Goal: Obtain resource: Download file/media

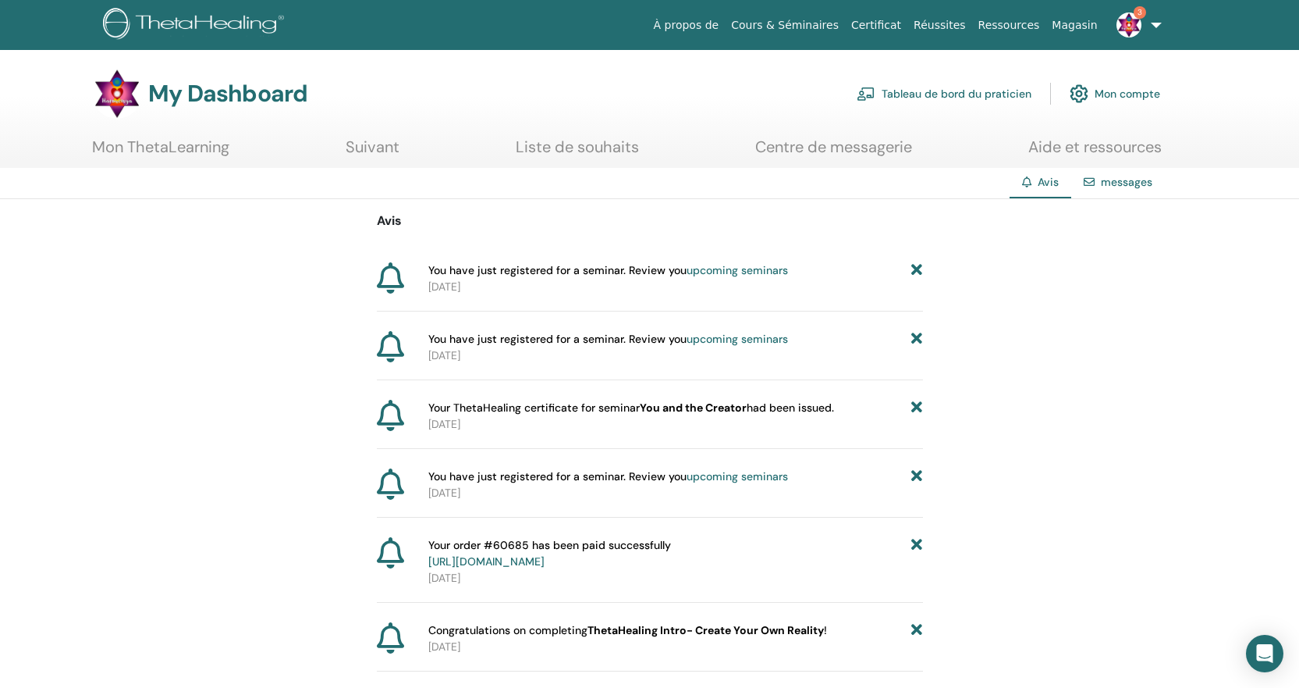
click at [730, 340] on link "upcoming seminars" at bounding box center [737, 339] width 101 height 14
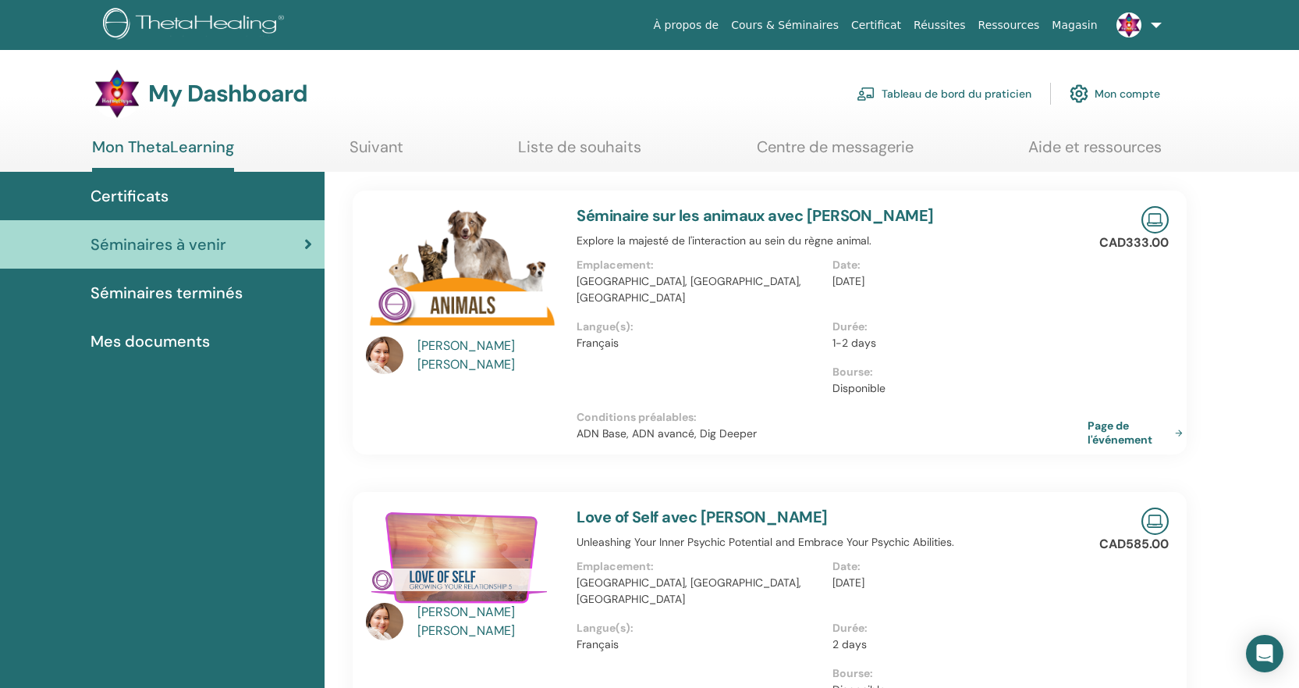
click at [707, 215] on link "Séminaire sur les animaux avec Catherine Dionne-Marcotte" at bounding box center [755, 215] width 357 height 20
click at [1131, 18] on img at bounding box center [1129, 24] width 25 height 25
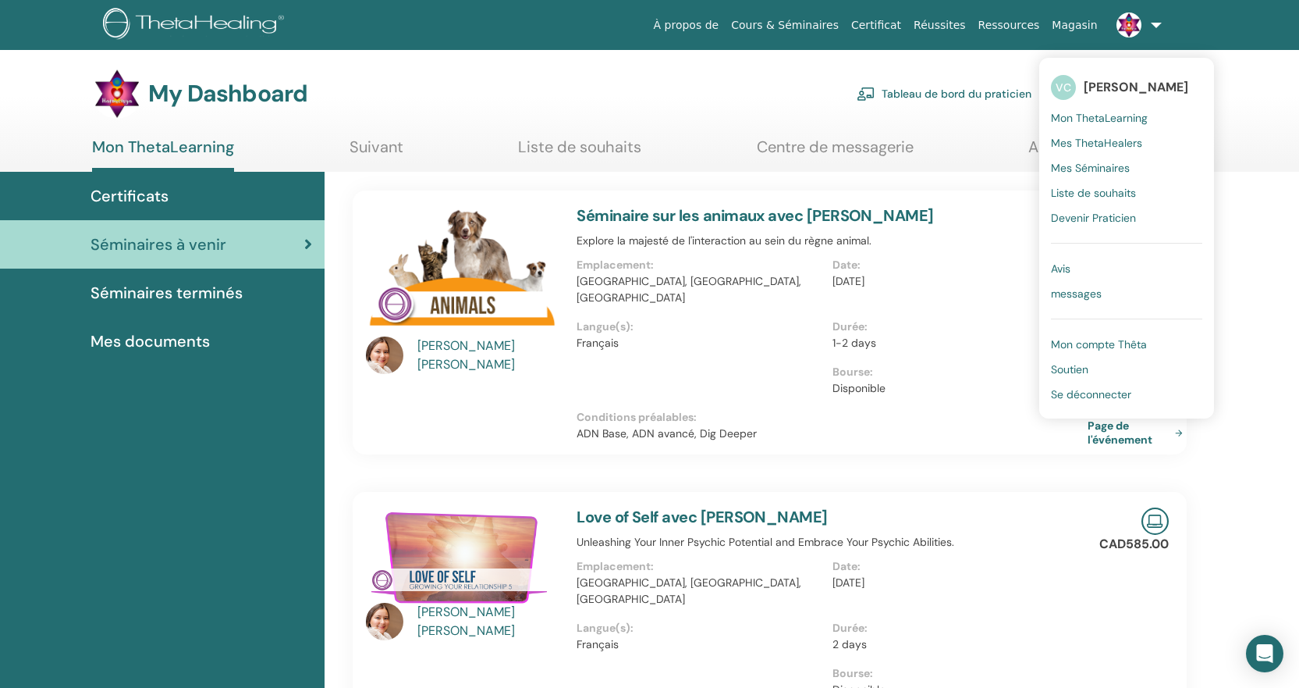
click at [1111, 342] on span "Mon compte Thêta" at bounding box center [1099, 344] width 96 height 14
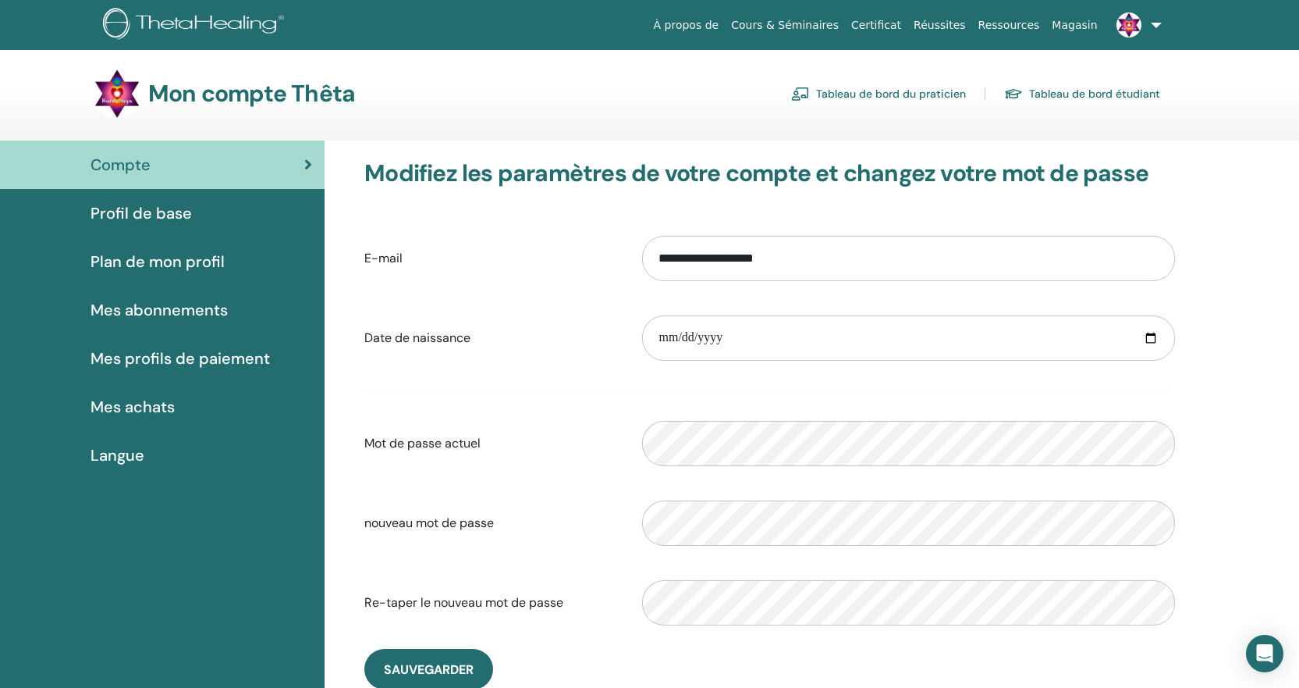
click at [143, 209] on span "Profil de base" at bounding box center [141, 212] width 101 height 23
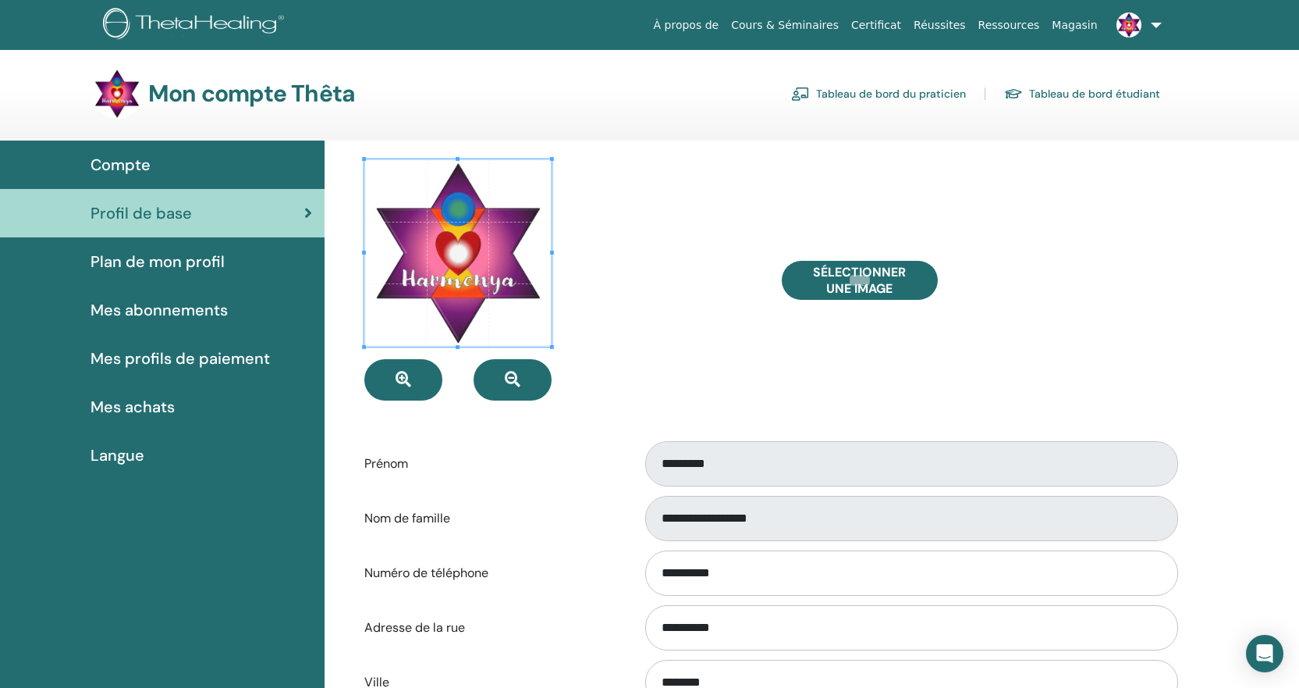
click at [180, 260] on span "Plan de mon profil" at bounding box center [158, 261] width 134 height 23
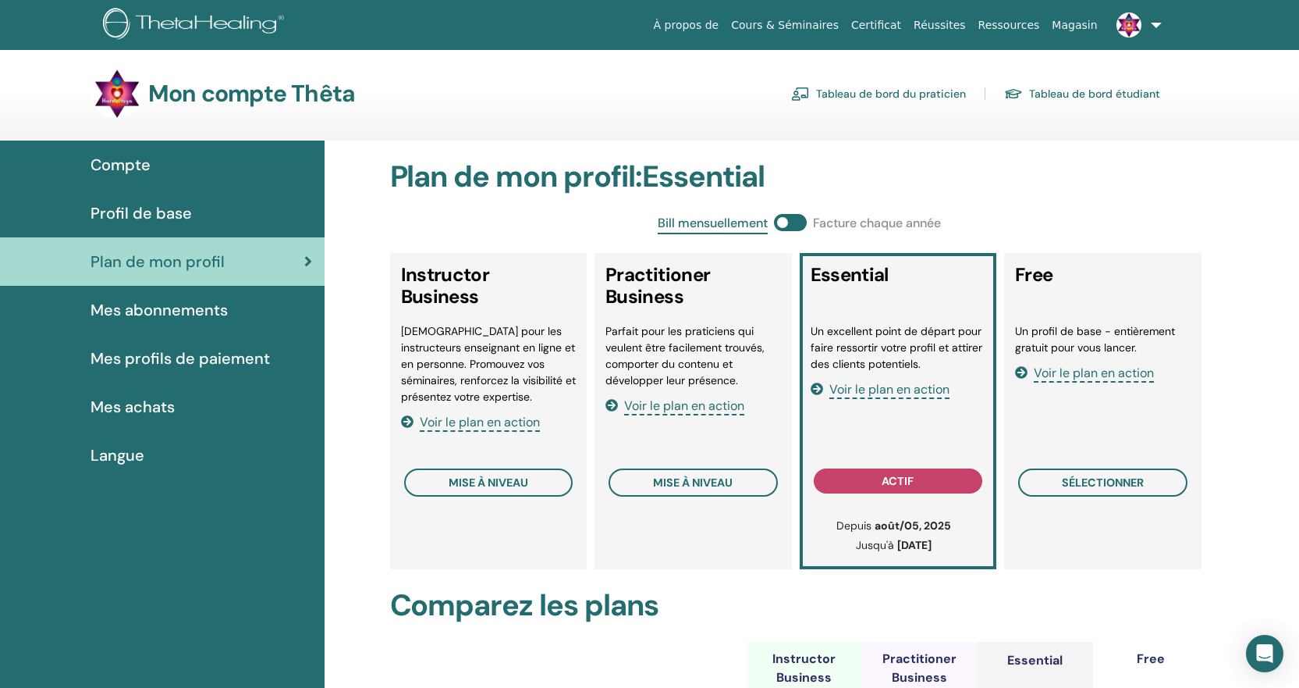
click at [147, 311] on span "Mes abonnements" at bounding box center [159, 309] width 137 height 23
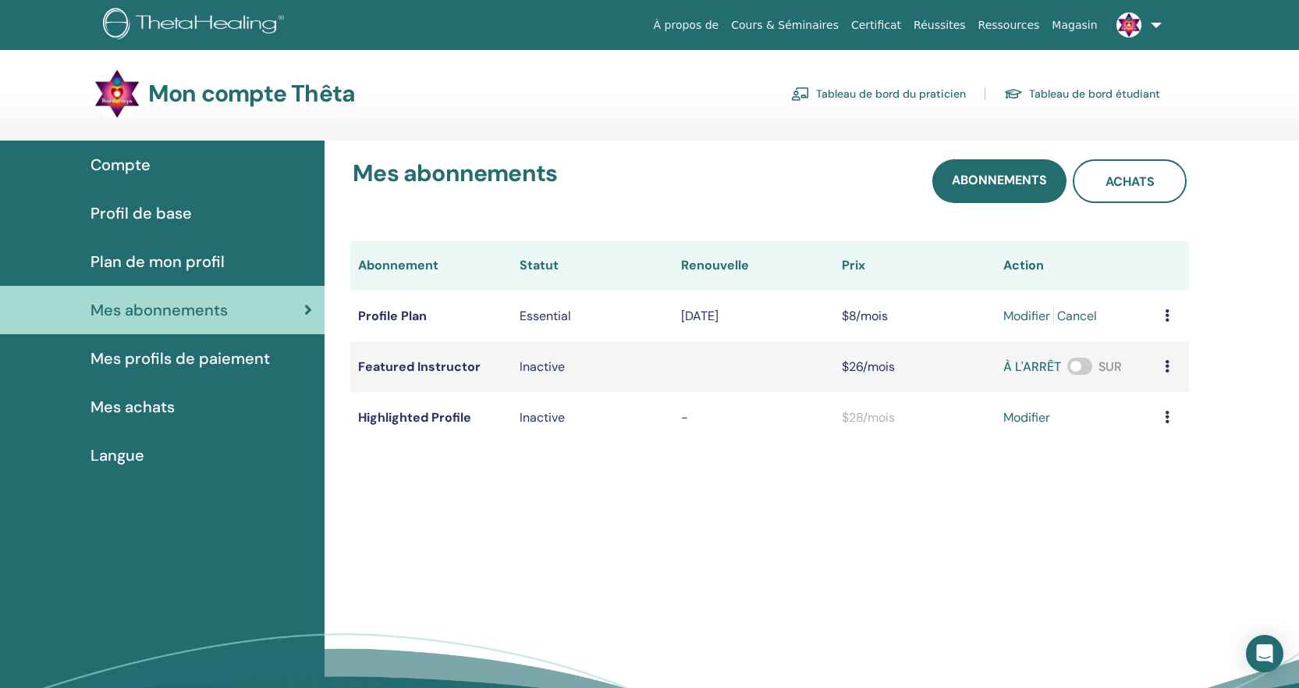
drag, startPoint x: 145, startPoint y: 307, endPoint x: 688, endPoint y: 173, distance: 559.5
click at [688, 173] on div "Mes abonnements Abonnements Achats" at bounding box center [770, 181] width 834 height 44
click at [1131, 23] on img at bounding box center [1129, 24] width 25 height 25
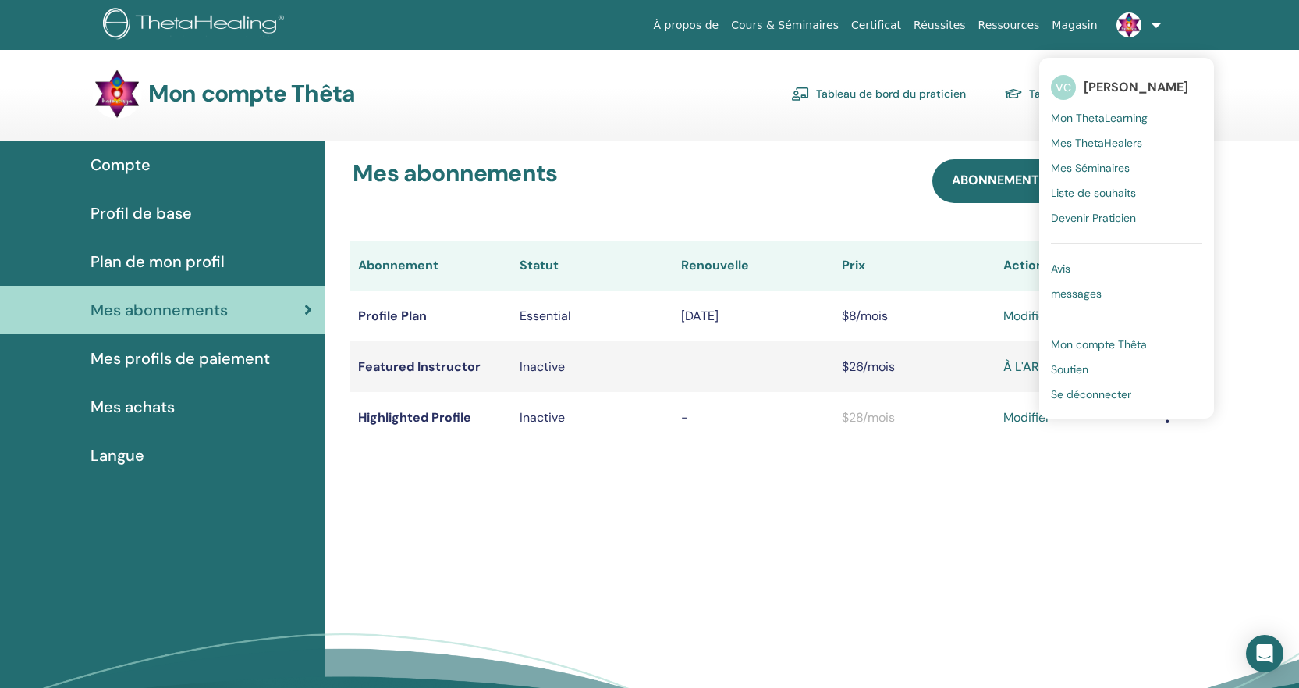
click at [1100, 196] on span "Liste de souhaits" at bounding box center [1093, 193] width 85 height 14
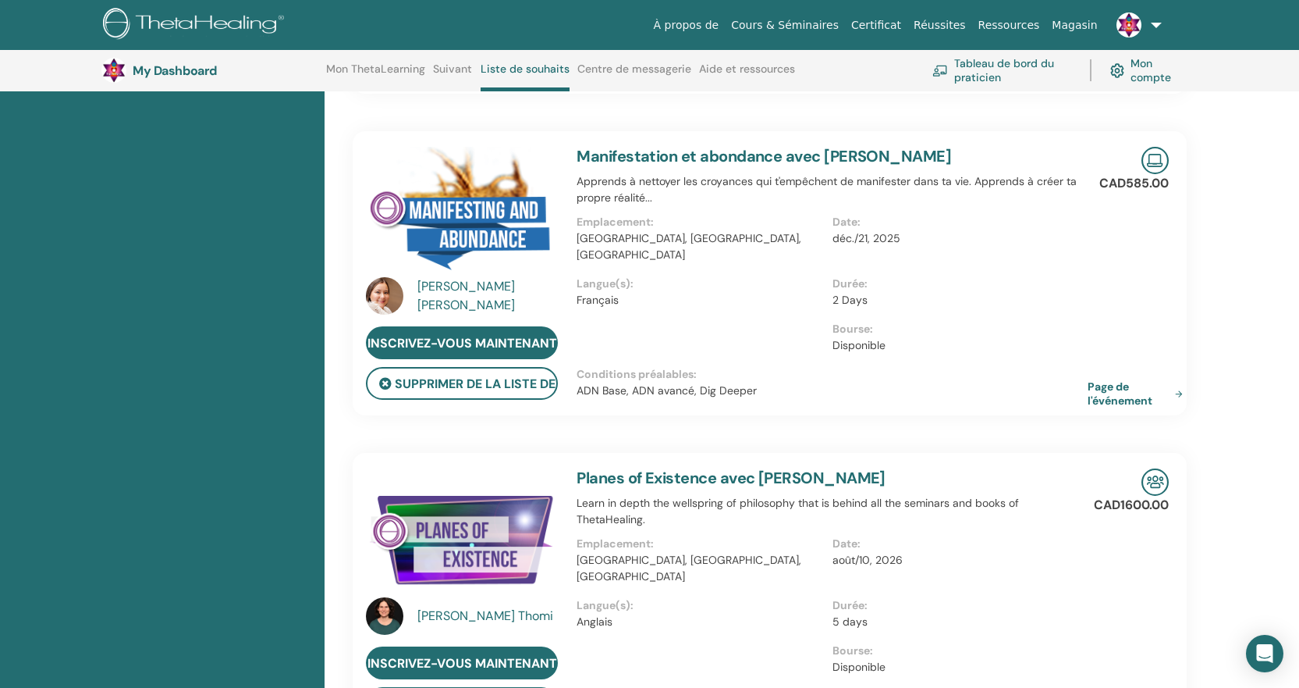
scroll to position [3247, 0]
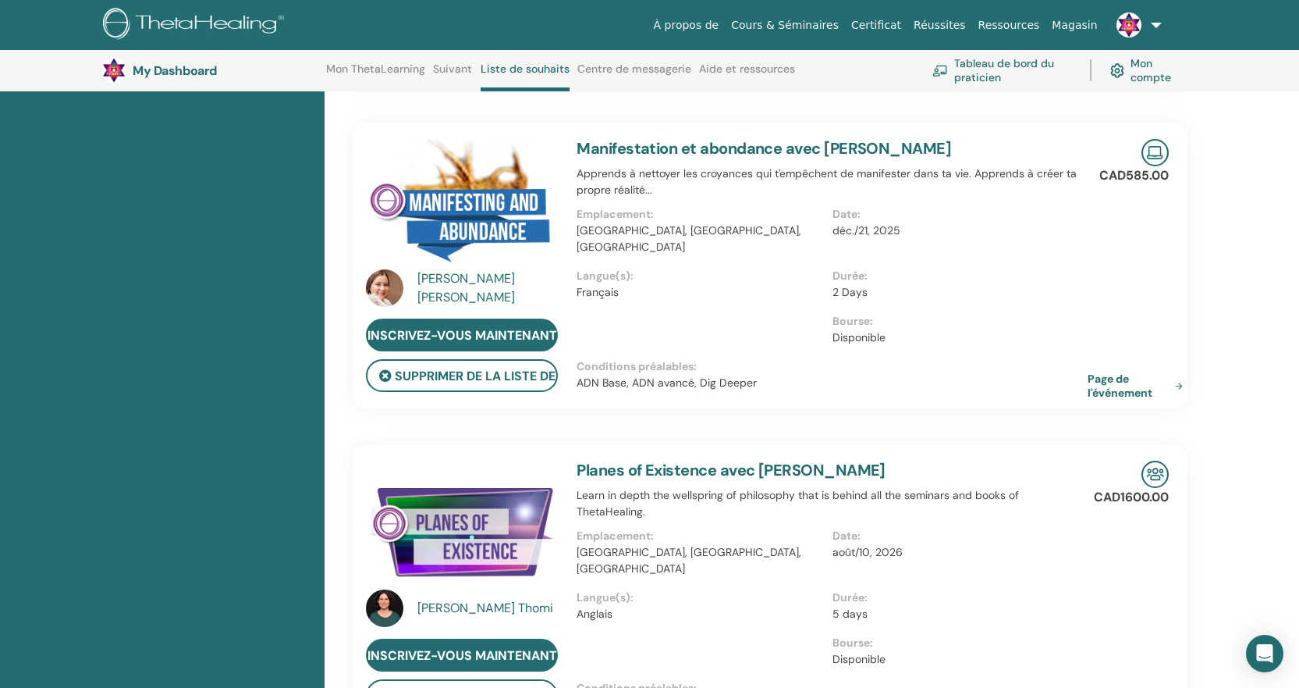
click at [826, 20] on link "Cours & Séminaires" at bounding box center [785, 25] width 120 height 29
click at [1127, 28] on img at bounding box center [1129, 24] width 25 height 25
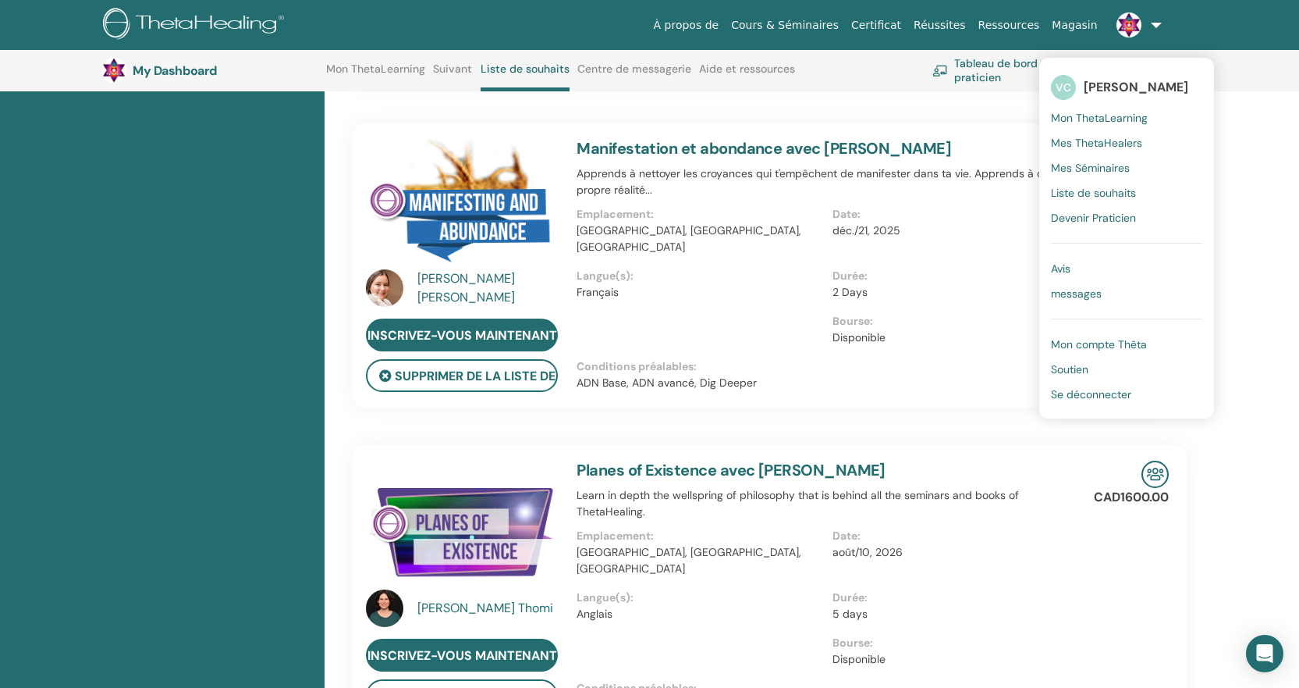
click at [1100, 169] on span "Mes Séminaires" at bounding box center [1090, 168] width 79 height 14
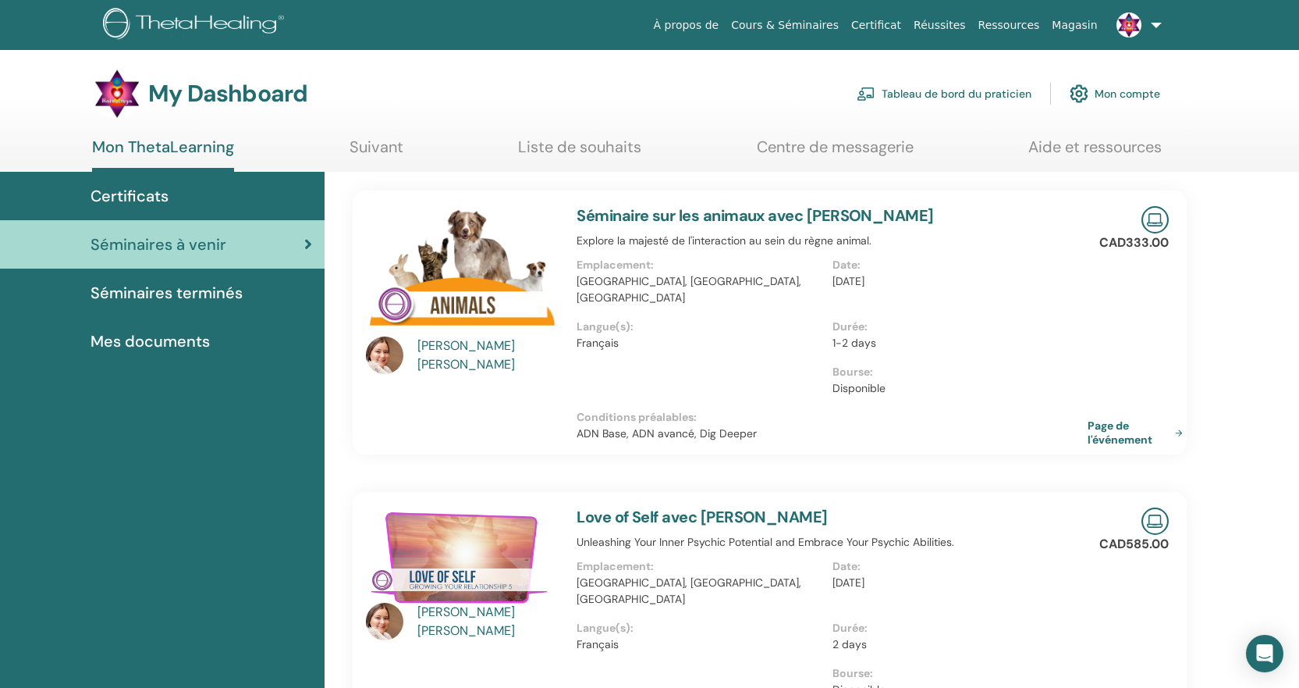
click at [743, 217] on link "Séminaire sur les animaux avec Catherine Dionne-Marcotte" at bounding box center [755, 215] width 357 height 20
click at [461, 286] on img at bounding box center [462, 273] width 192 height 135
click at [654, 215] on link "Séminaire sur les animaux avec [PERSON_NAME]" at bounding box center [755, 215] width 357 height 20
click at [176, 341] on span "Mes documents" at bounding box center [150, 340] width 119 height 23
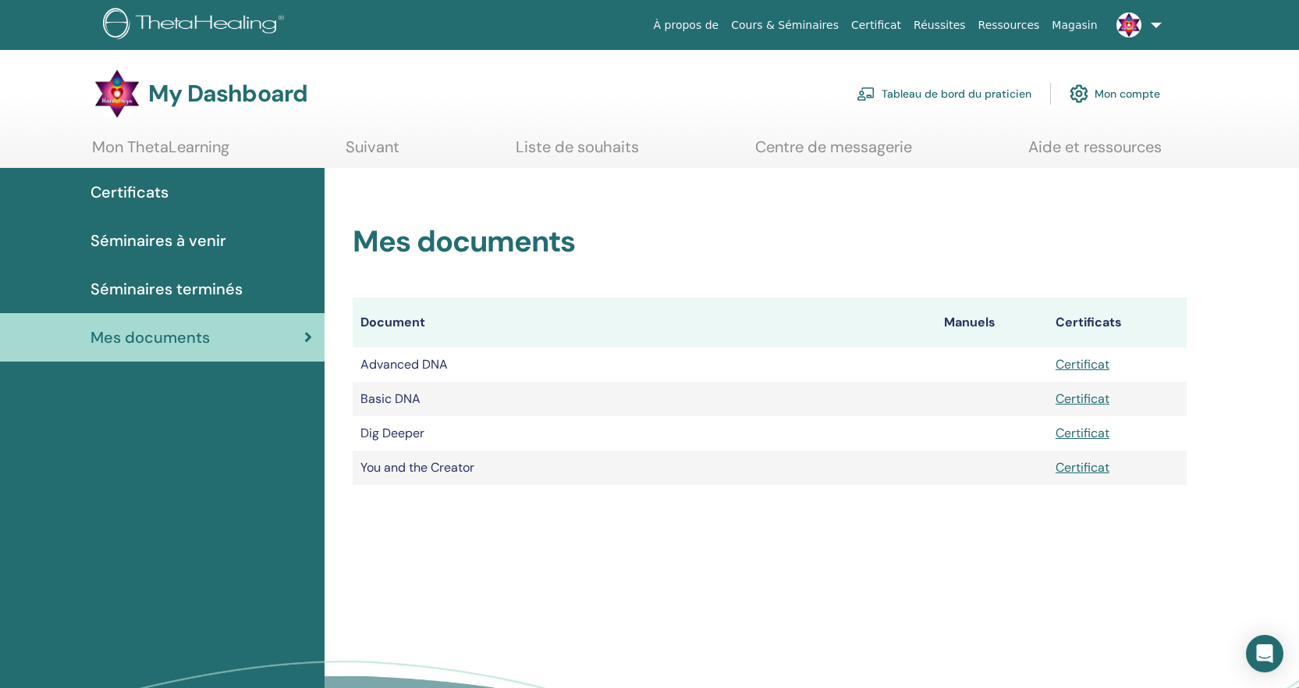
click at [158, 236] on span "Séminaires à venir" at bounding box center [159, 240] width 136 height 23
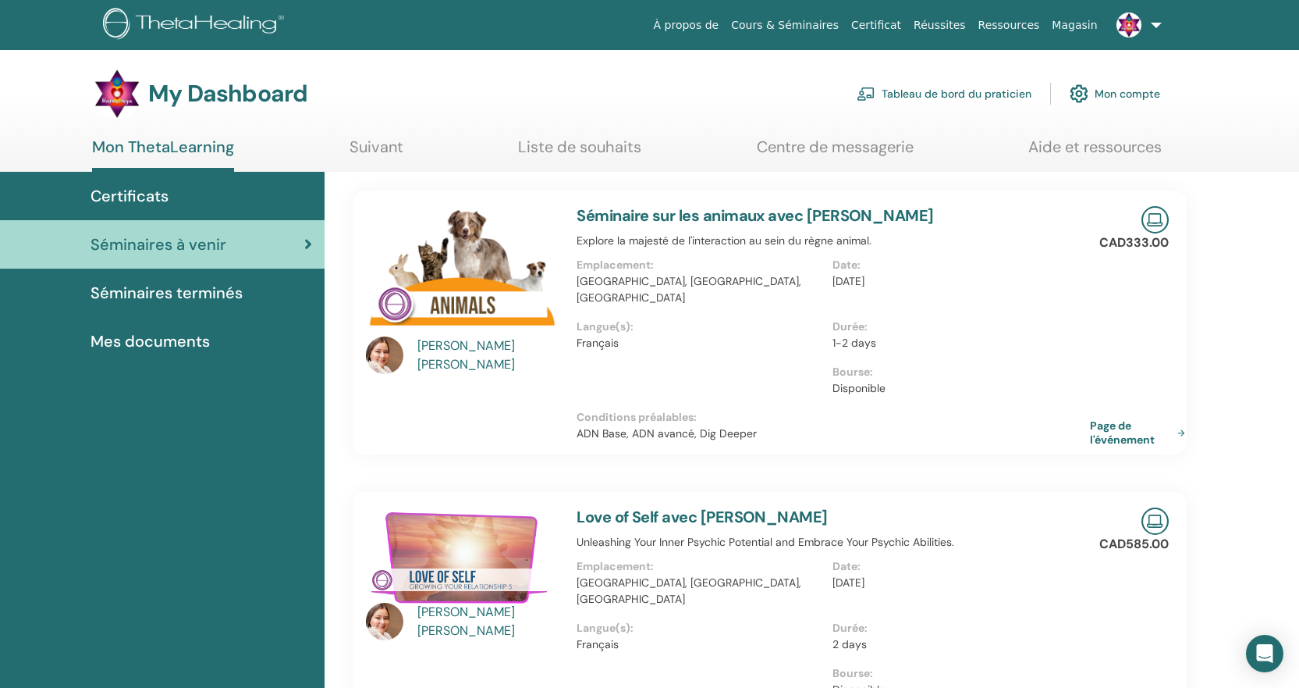
click at [1114, 418] on link "Page de l'événement" at bounding box center [1140, 432] width 101 height 28
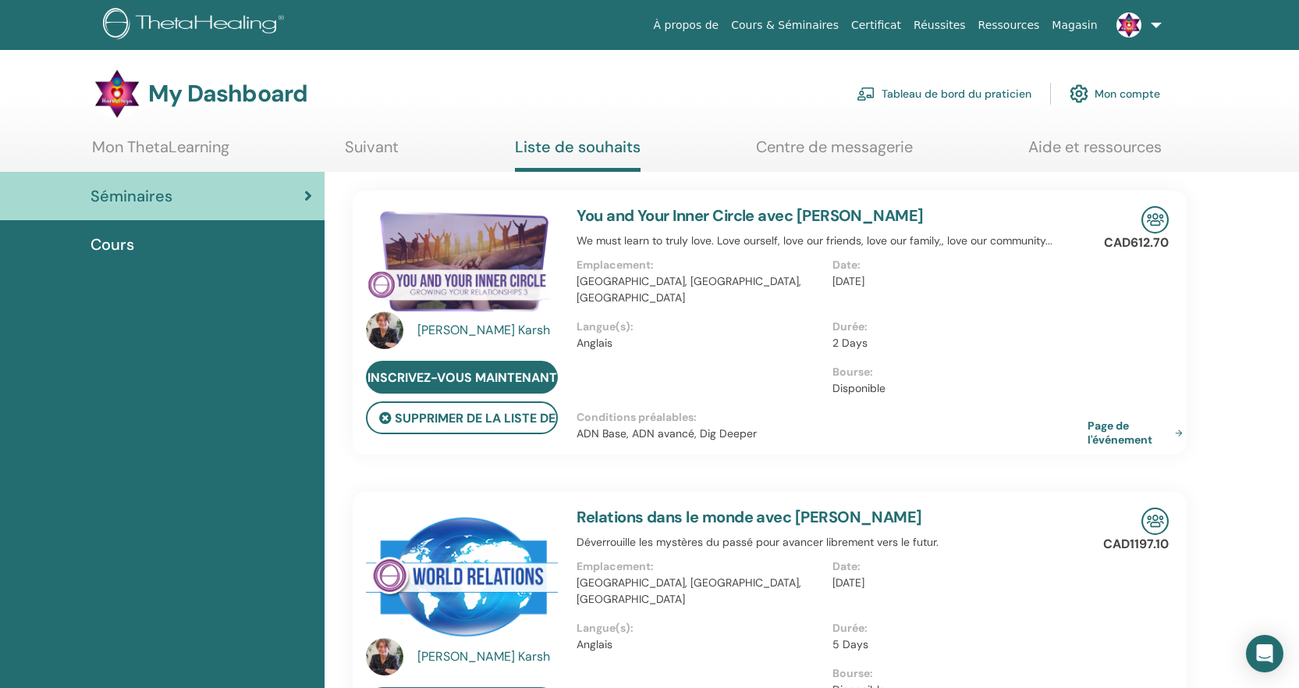
click at [965, 91] on link "Tableau de bord du praticien" at bounding box center [944, 93] width 175 height 34
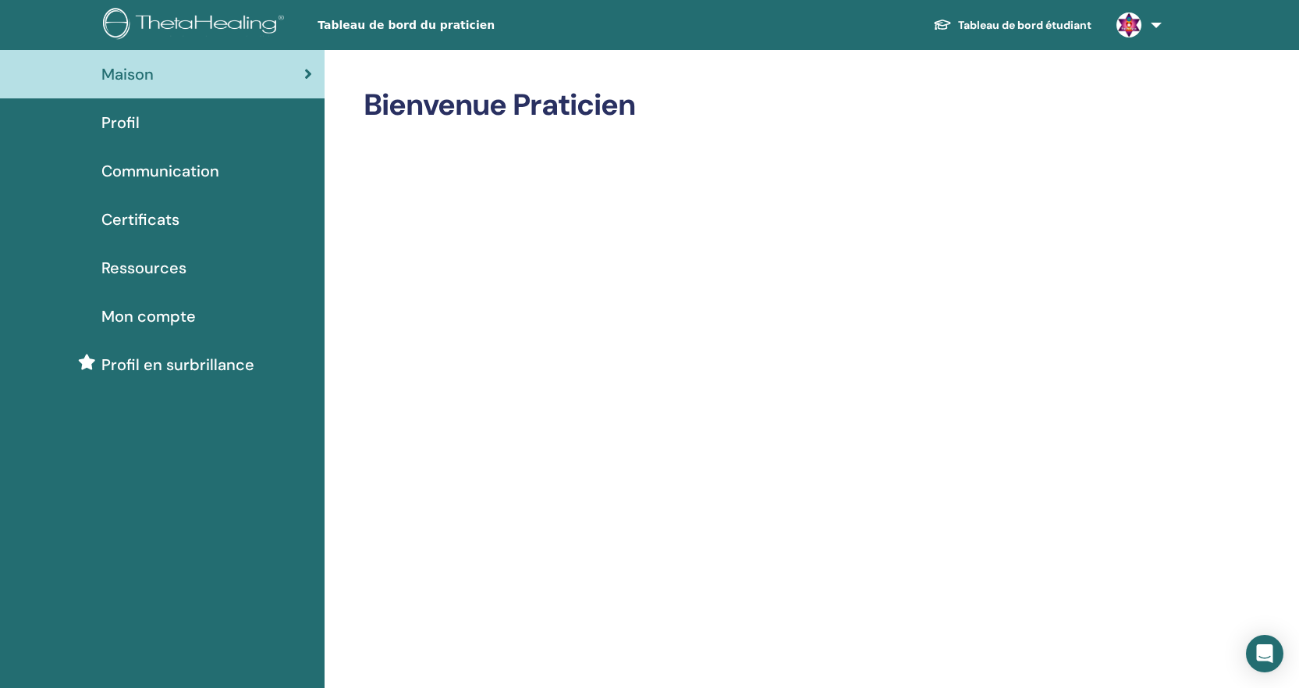
click at [134, 223] on span "Certificats" at bounding box center [140, 219] width 78 height 23
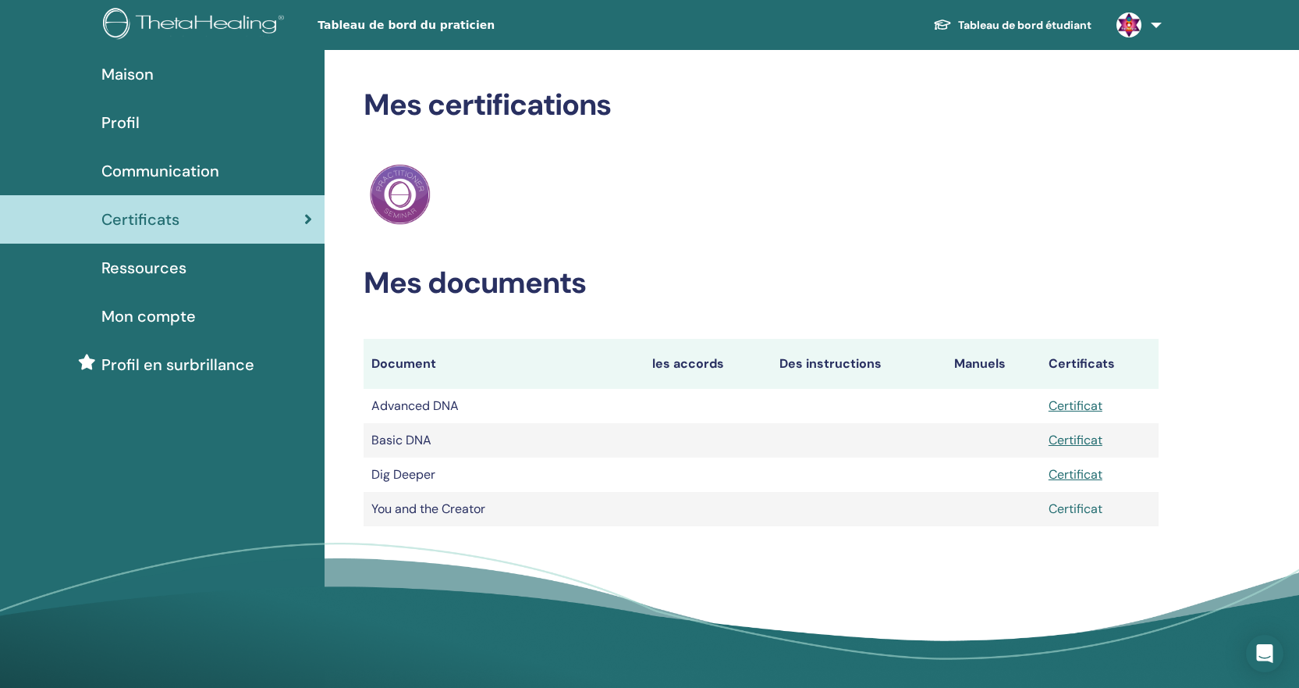
click at [1076, 503] on link "Certificat" at bounding box center [1076, 508] width 54 height 16
click at [1073, 478] on link "Certificat" at bounding box center [1076, 474] width 54 height 16
click at [1074, 439] on link "Certificat" at bounding box center [1076, 440] width 54 height 16
click at [1084, 403] on link "Certificat" at bounding box center [1076, 405] width 54 height 16
click at [1154, 25] on link at bounding box center [1136, 25] width 64 height 50
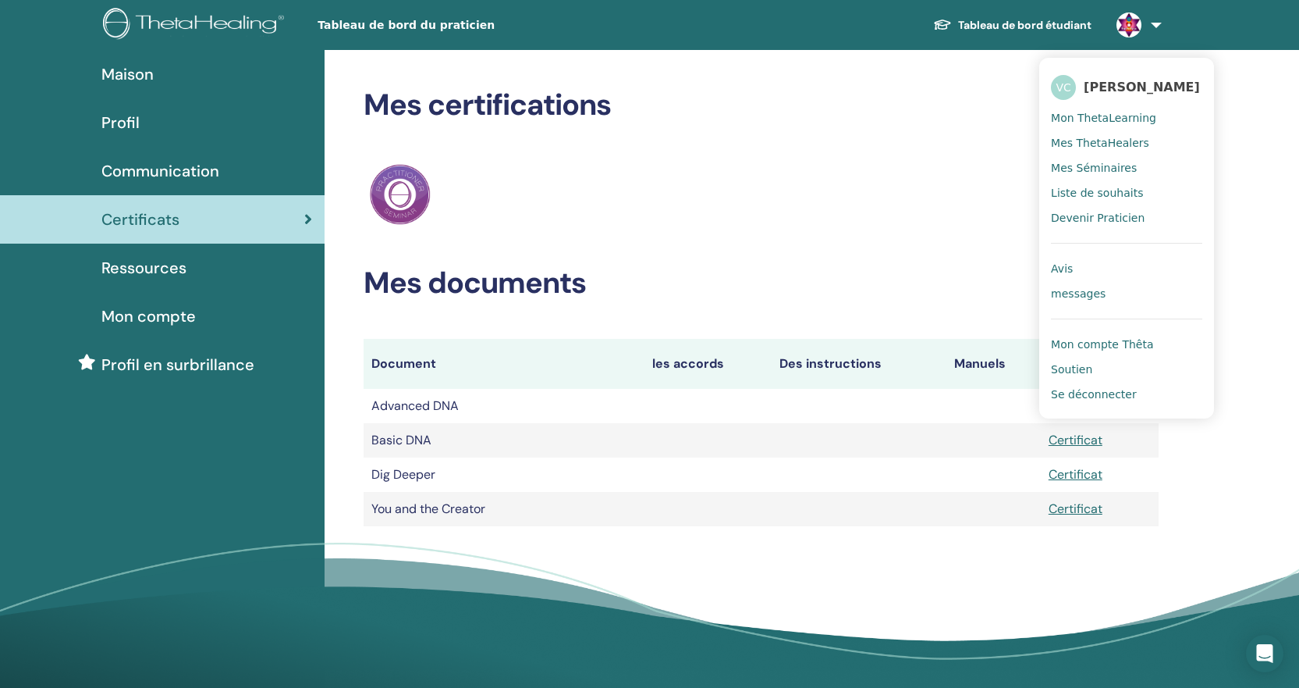
click at [1114, 200] on span "Liste de souhaits" at bounding box center [1097, 193] width 92 height 14
